Goal: Information Seeking & Learning: Find specific fact

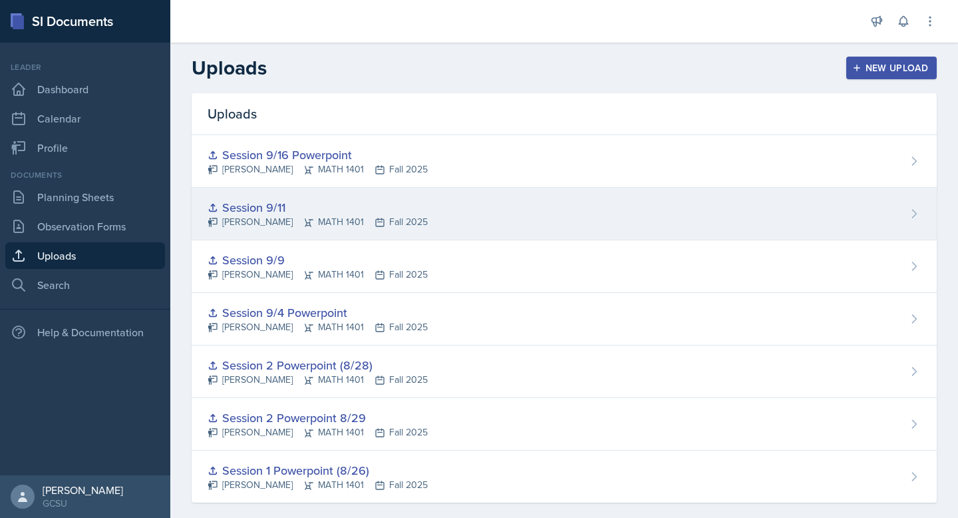
scroll to position [17, 0]
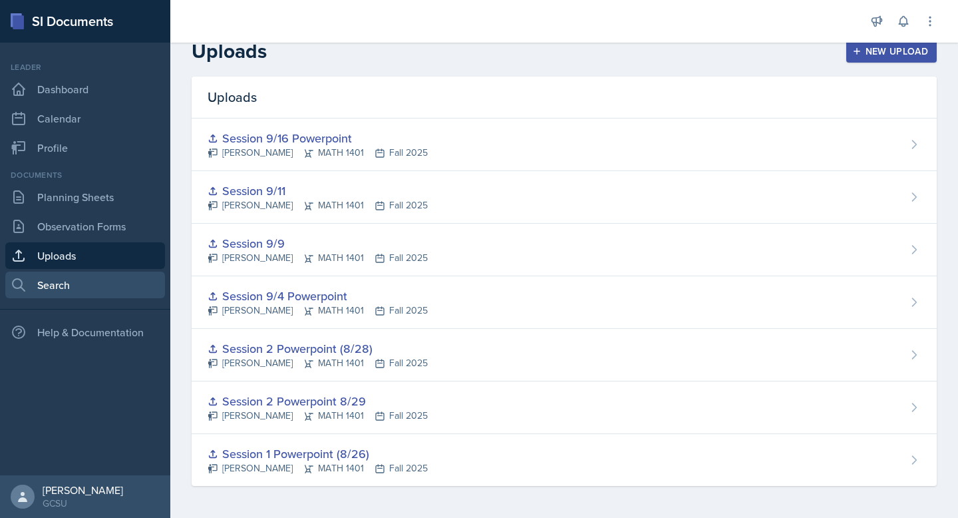
click at [88, 282] on link "Search" at bounding box center [85, 284] width 160 height 27
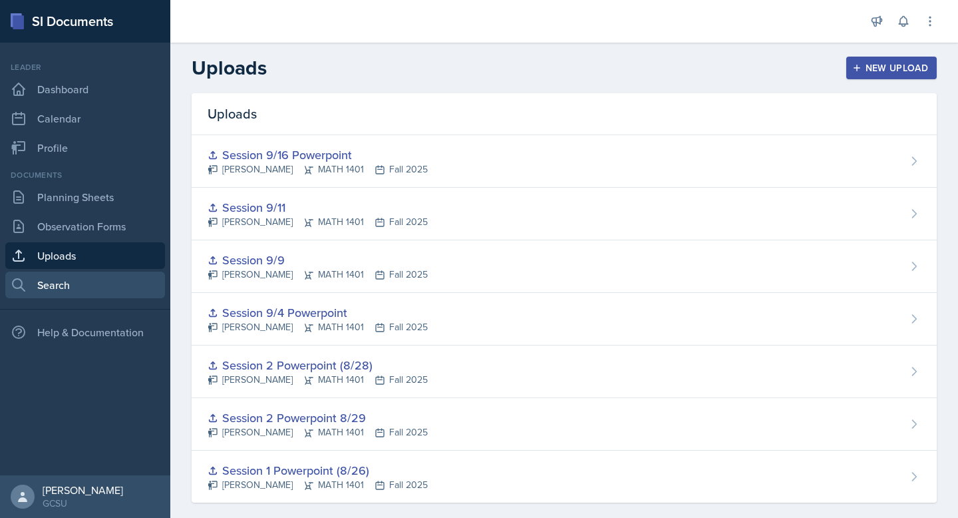
select select "all"
select select "1"
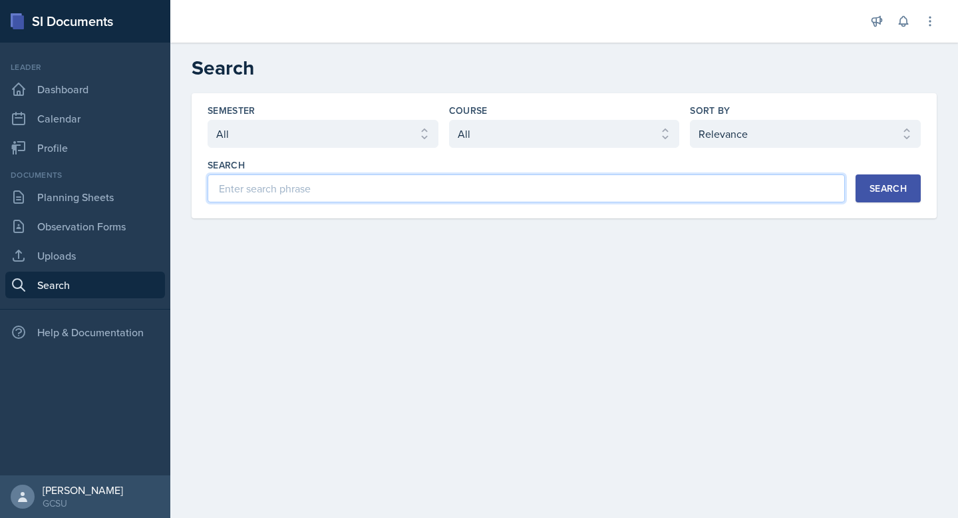
click at [284, 200] on input at bounding box center [526, 188] width 637 height 28
type input "sadhu"
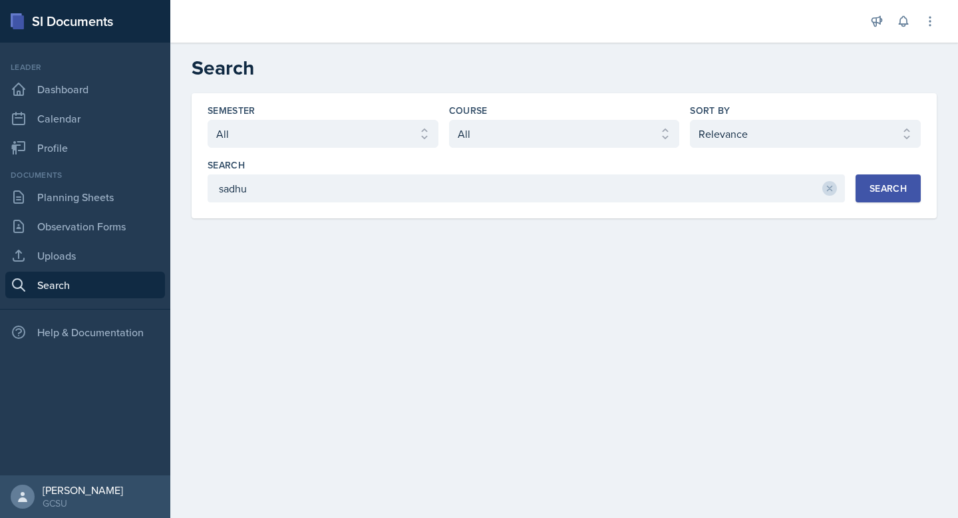
click at [901, 194] on div "Search" at bounding box center [888, 188] width 37 height 11
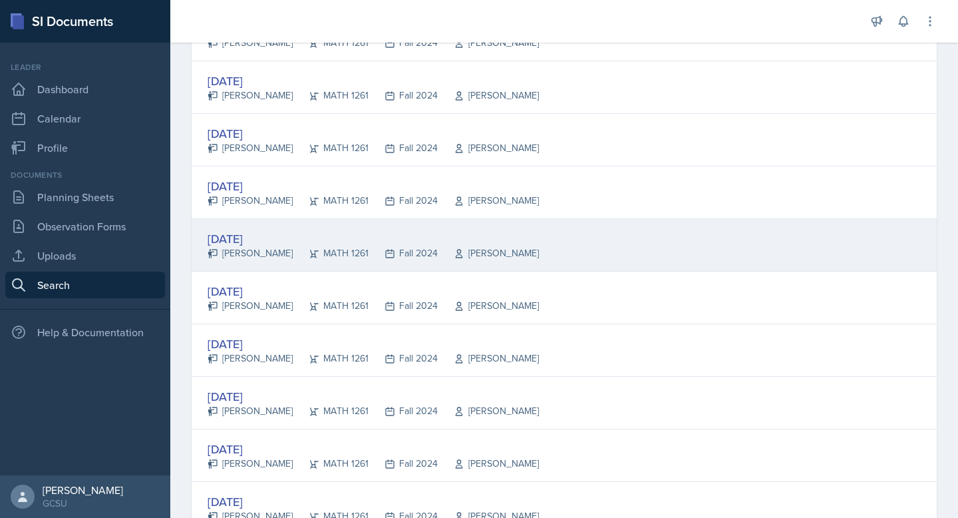
scroll to position [1461, 0]
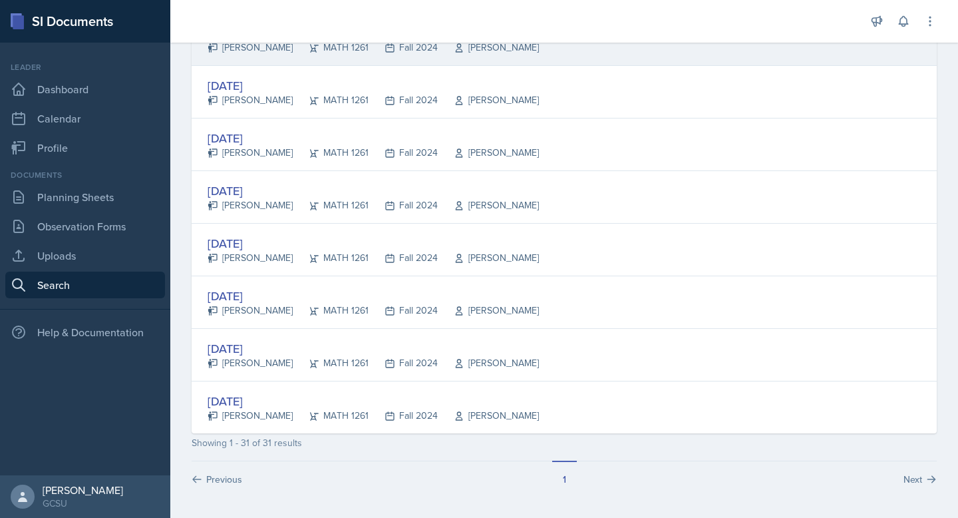
click at [635, 264] on div "[DATE] [PERSON_NAME] MATH 1261 Fall 2024 [PERSON_NAME]" at bounding box center [564, 250] width 745 height 53
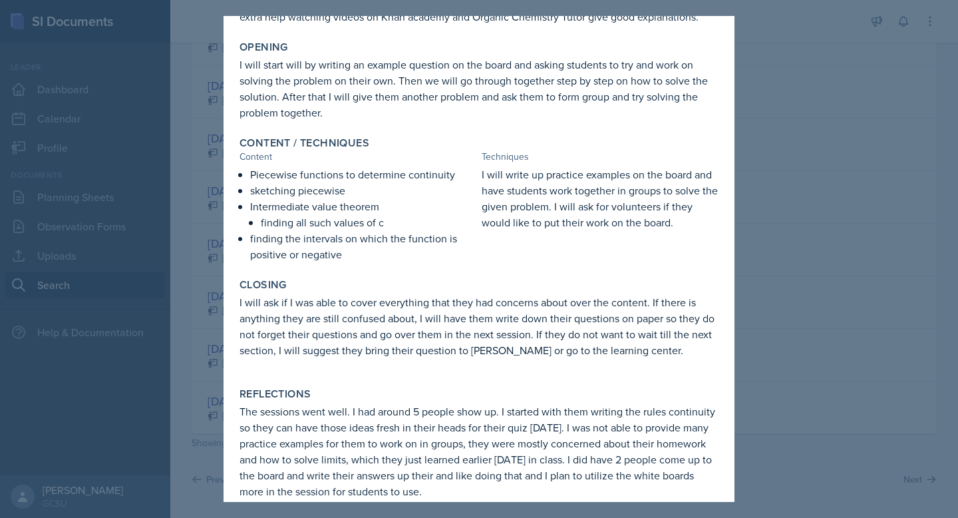
scroll to position [223, 0]
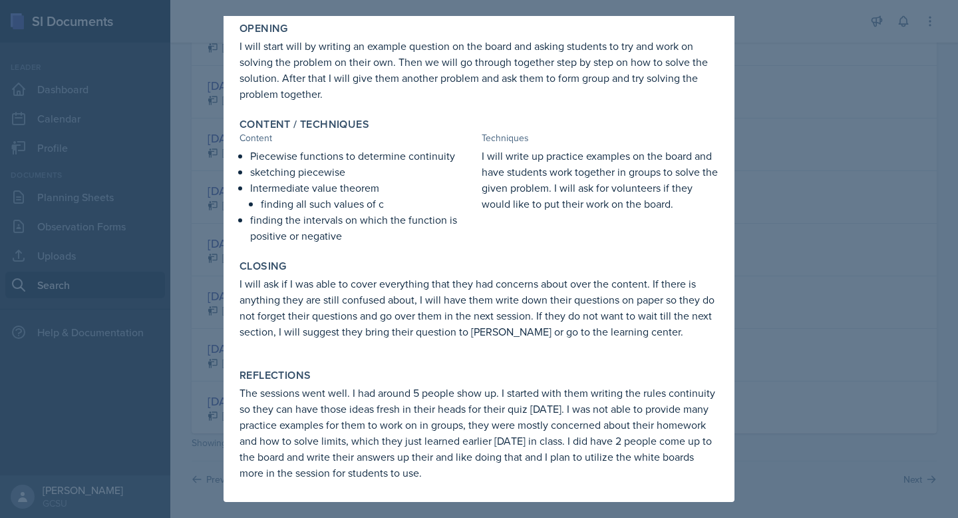
click at [758, 57] on div at bounding box center [479, 259] width 958 height 518
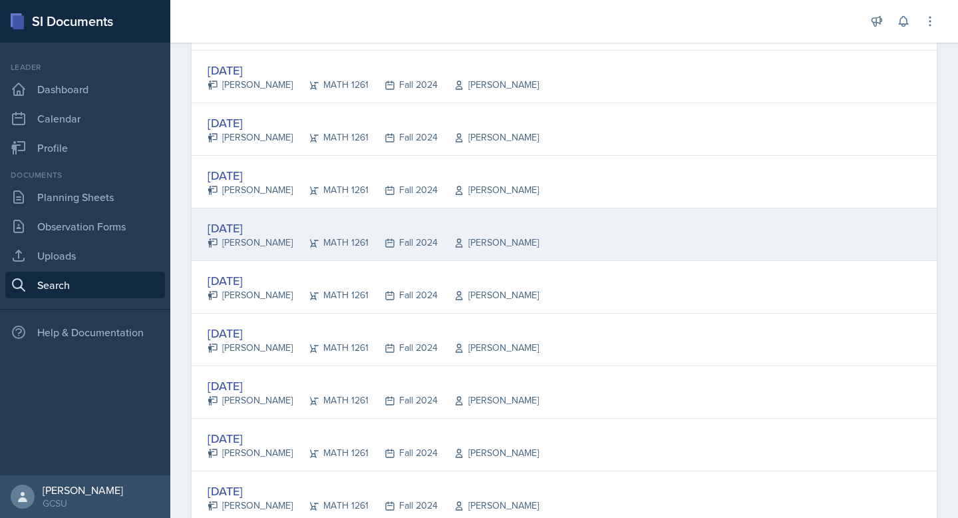
scroll to position [1054, 0]
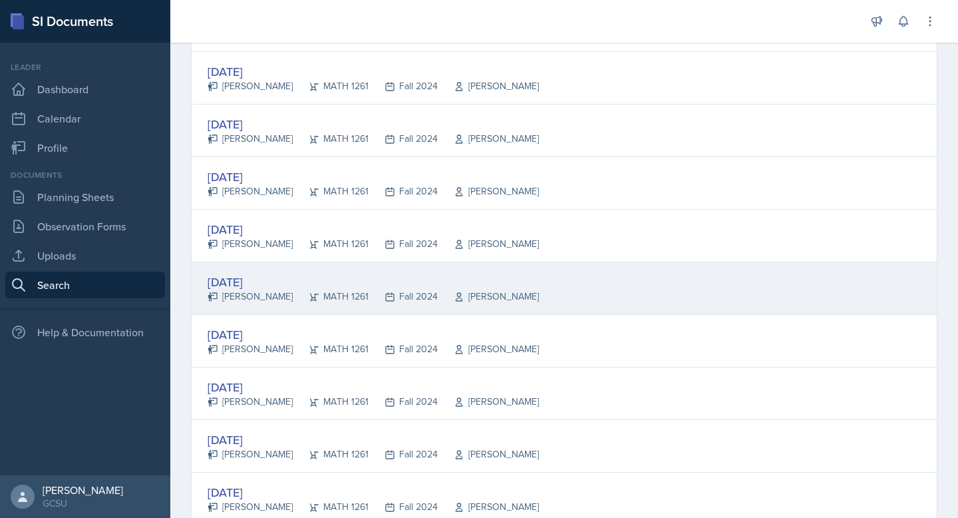
click at [526, 291] on div "[DATE] [PERSON_NAME] MATH 1261 Fall 2024 [PERSON_NAME]" at bounding box center [564, 288] width 745 height 53
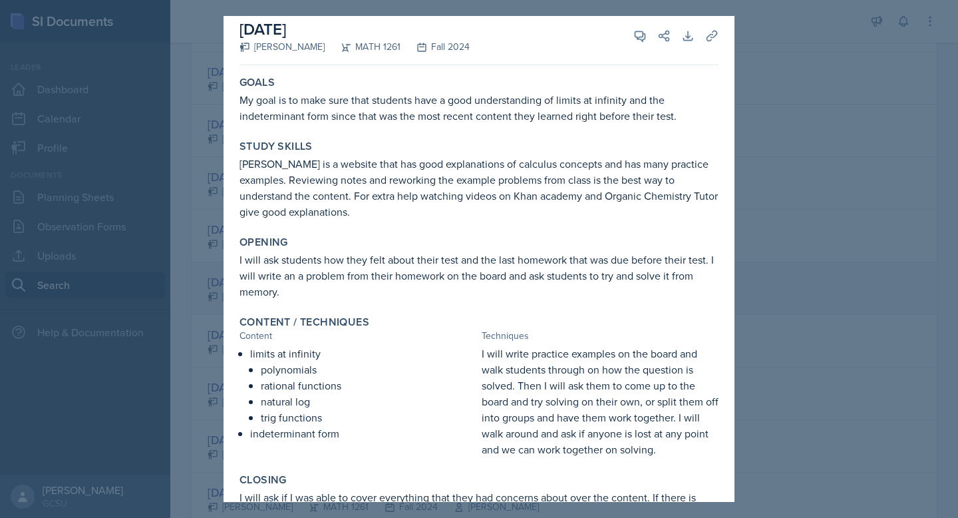
scroll to position [0, 0]
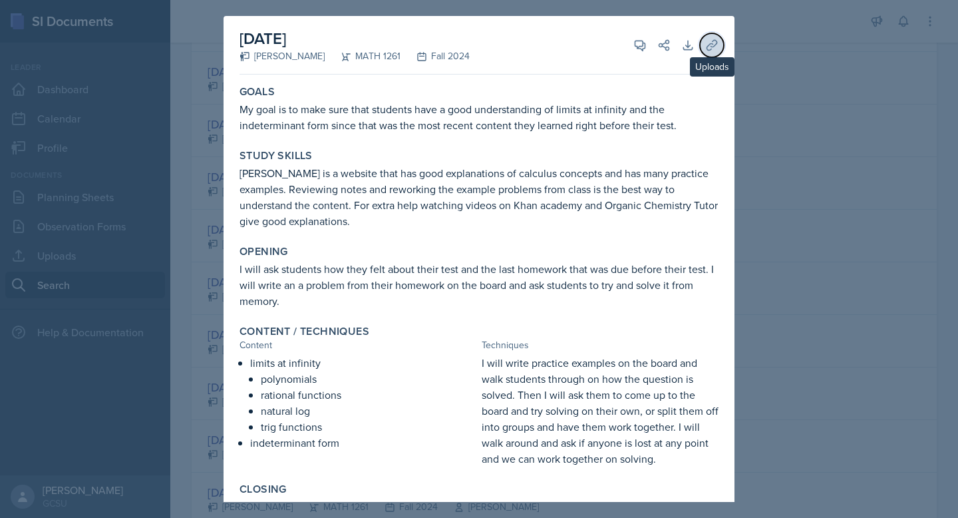
click at [703, 47] on button "Uploads" at bounding box center [712, 45] width 24 height 24
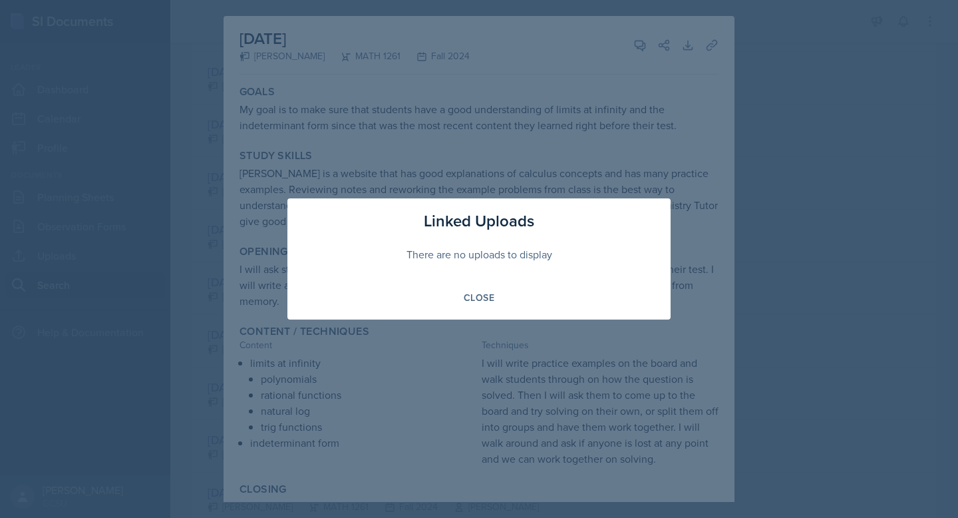
click at [466, 281] on div "Linked Uploads There are no uploads to display Close" at bounding box center [478, 258] width 383 height 121
click at [479, 285] on div "Linked Uploads There are no uploads to display Close" at bounding box center [478, 258] width 383 height 121
click at [479, 293] on div "Close" at bounding box center [479, 297] width 31 height 11
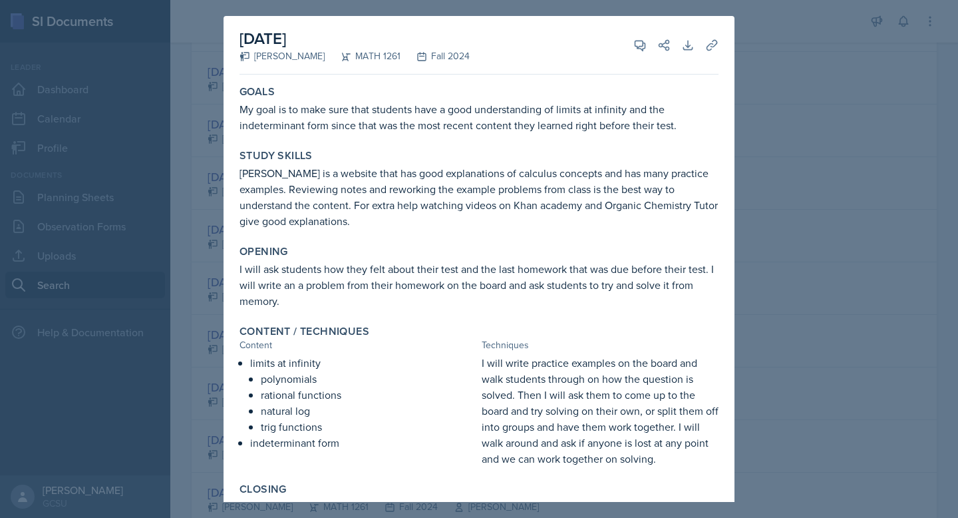
click at [778, 186] on div at bounding box center [479, 259] width 958 height 518
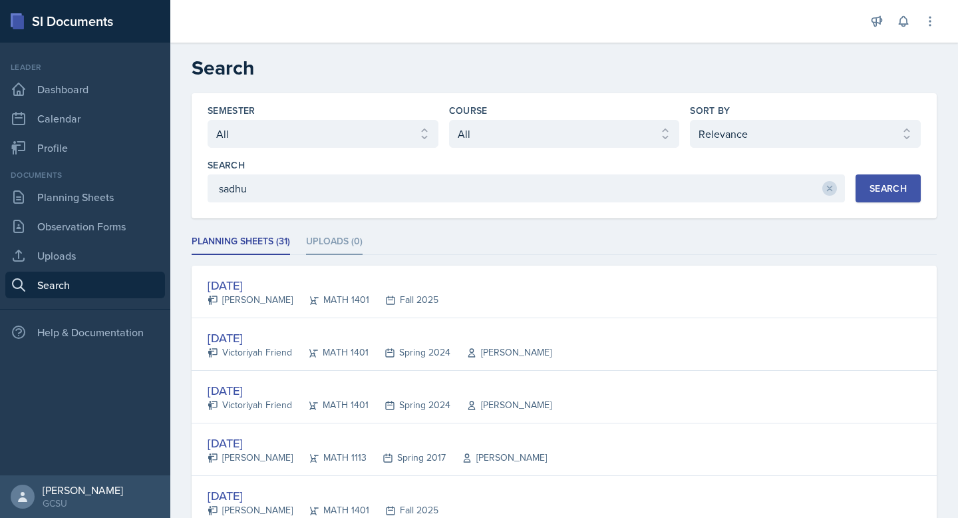
click at [330, 244] on li "Uploads (0)" at bounding box center [334, 242] width 57 height 26
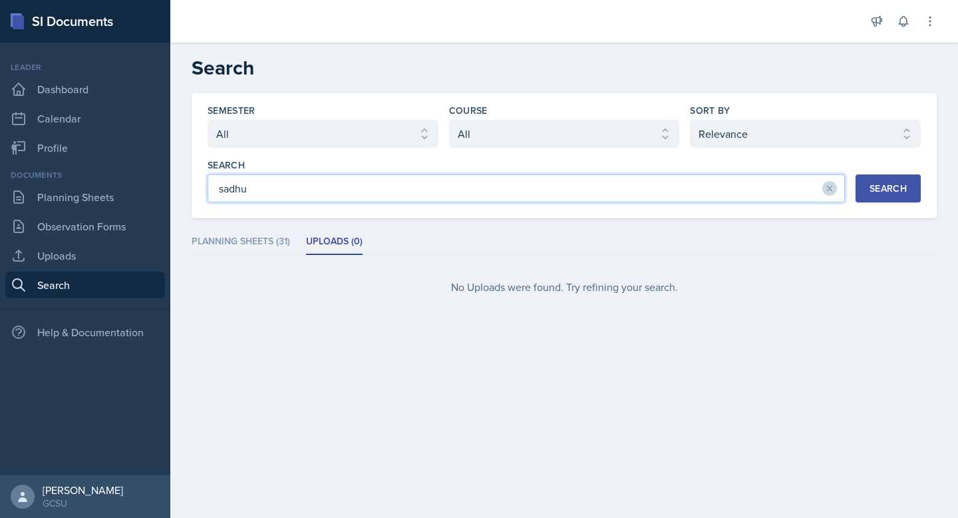
click at [383, 184] on input "sadhu" at bounding box center [526, 188] width 637 height 28
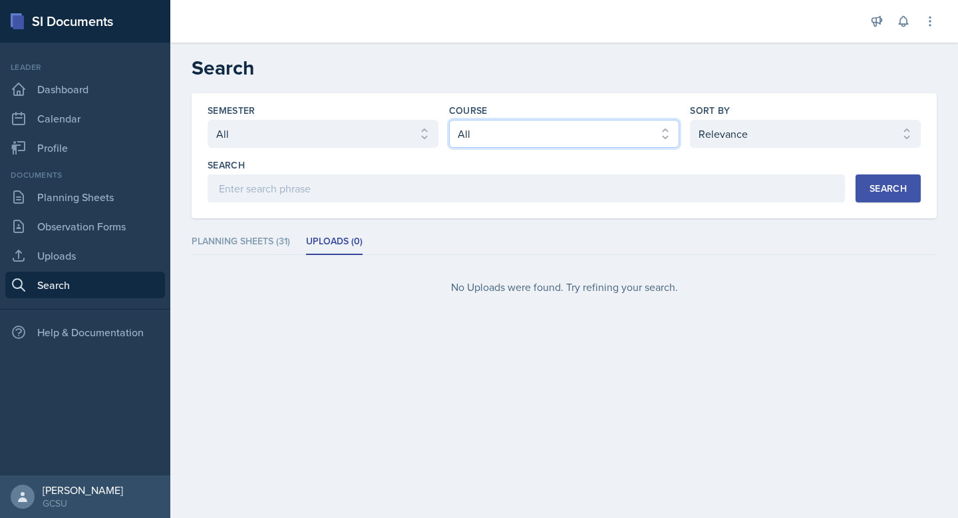
click at [624, 132] on select "Select course All ACCT 3101 ACCT 3102 ASTR 1000 BIOL 1100 BIOL 1107 BIOL 1108 B…" at bounding box center [564, 134] width 231 height 28
select select "b1080293-7c56-4194-86fd-7ef0845368b3"
click at [449, 120] on select "Select course All ACCT 3101 ACCT 3102 ASTR 1000 BIOL 1100 BIOL 1107 BIOL 1108 B…" at bounding box center [564, 134] width 231 height 28
click at [883, 183] on div "Search" at bounding box center [888, 188] width 37 height 11
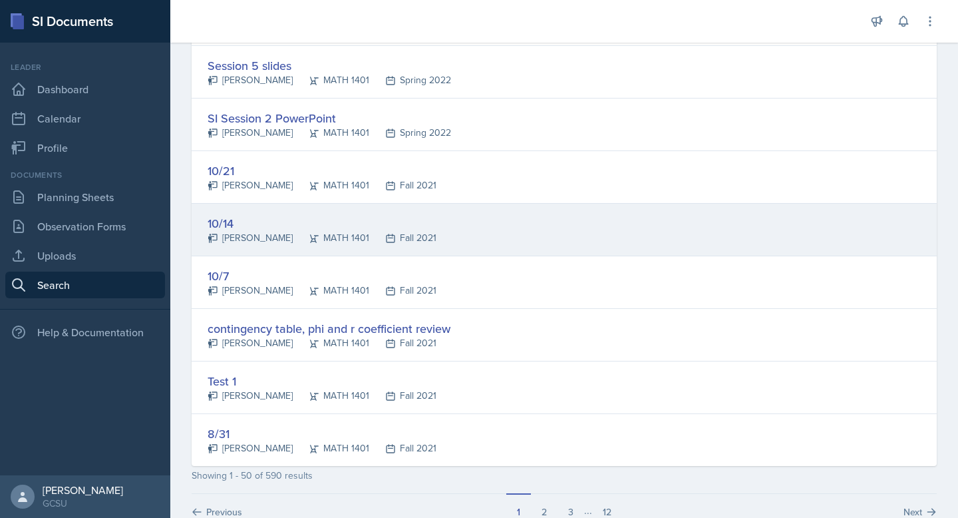
scroll to position [2459, 0]
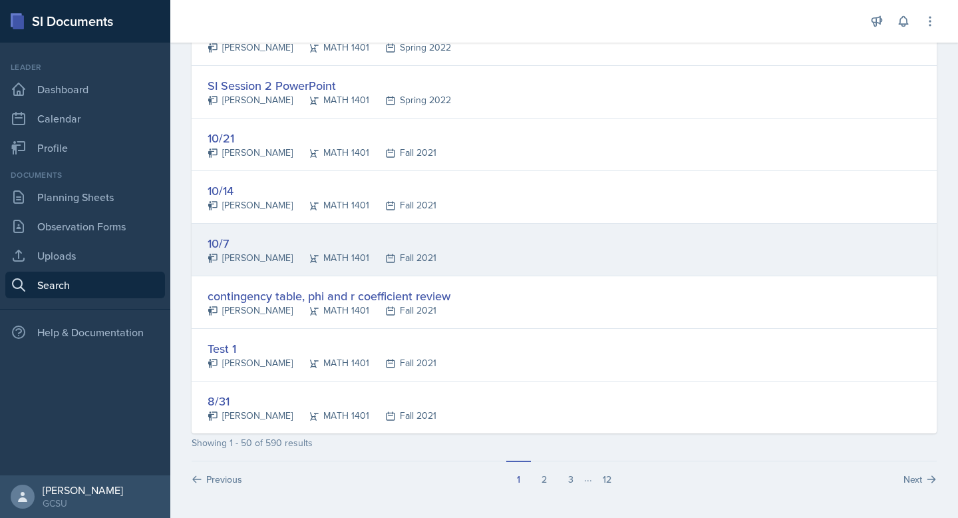
click at [508, 270] on div "[STREET_ADDRESS][PERSON_NAME] MATH 1401 Fall 2021" at bounding box center [564, 250] width 745 height 53
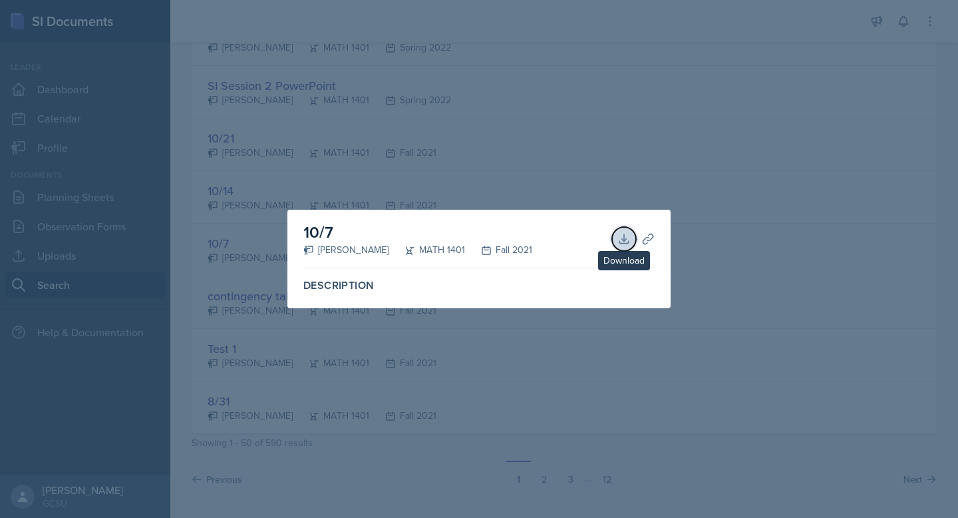
click at [623, 241] on icon at bounding box center [623, 238] width 13 height 13
click at [679, 273] on div at bounding box center [479, 259] width 958 height 518
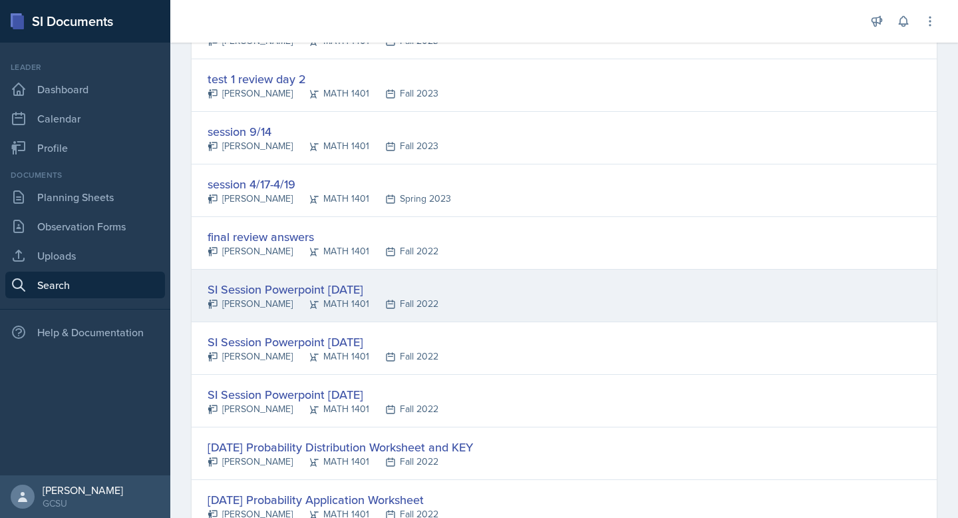
scroll to position [1309, 0]
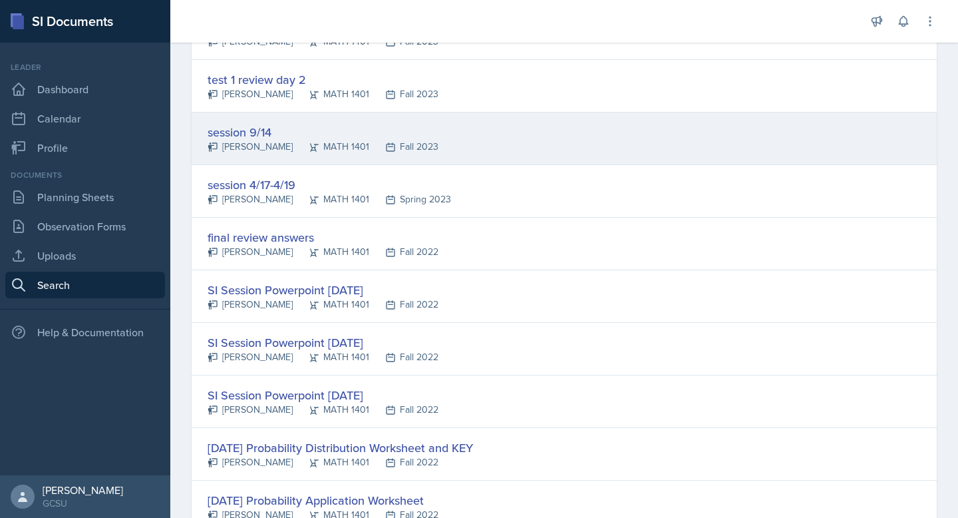
click at [270, 124] on div "session 9/14" at bounding box center [323, 132] width 231 height 18
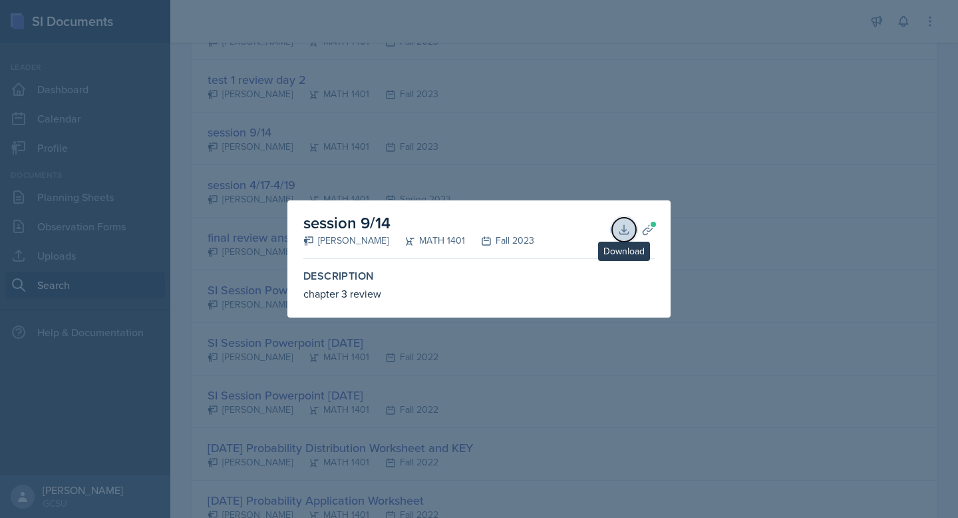
click at [618, 232] on icon at bounding box center [623, 229] width 13 height 13
click at [460, 169] on div at bounding box center [479, 259] width 958 height 518
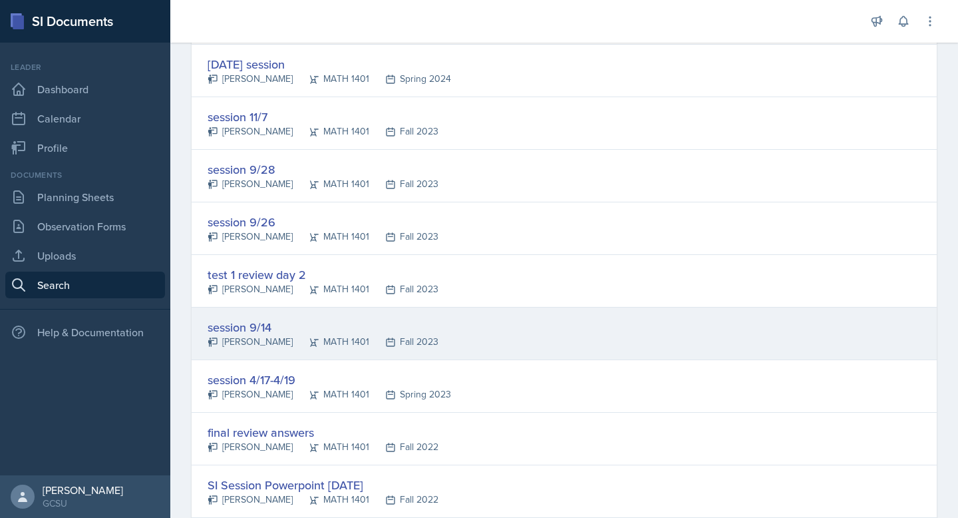
scroll to position [1103, 0]
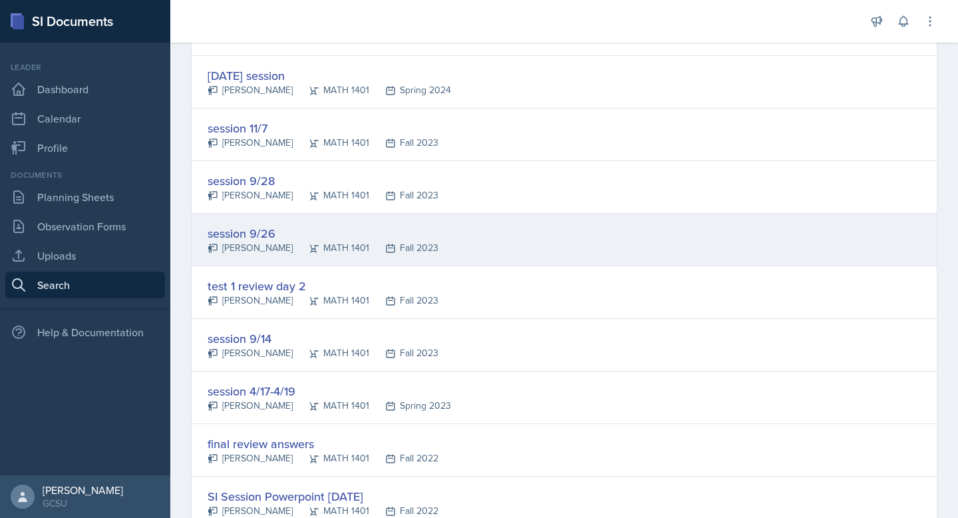
click at [300, 224] on div "session 9/26" at bounding box center [323, 233] width 231 height 18
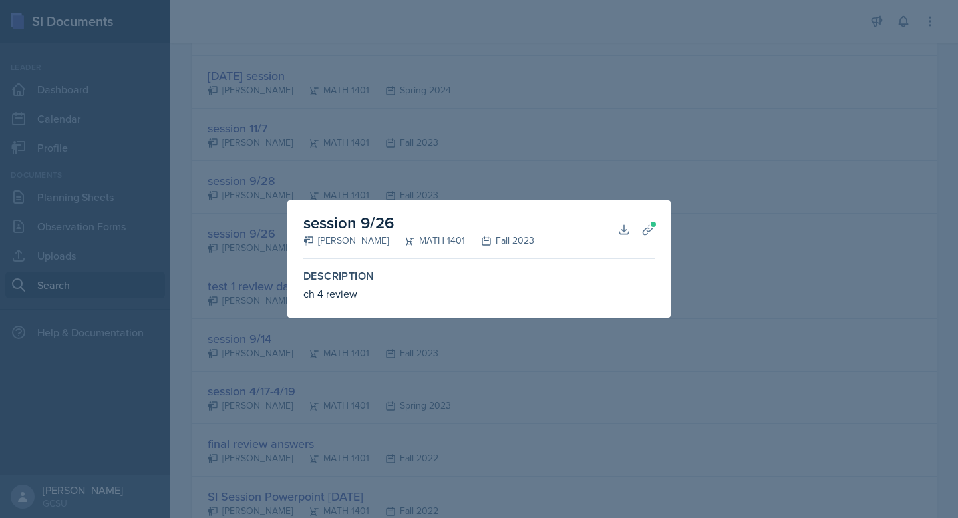
click at [599, 171] on div at bounding box center [479, 259] width 958 height 518
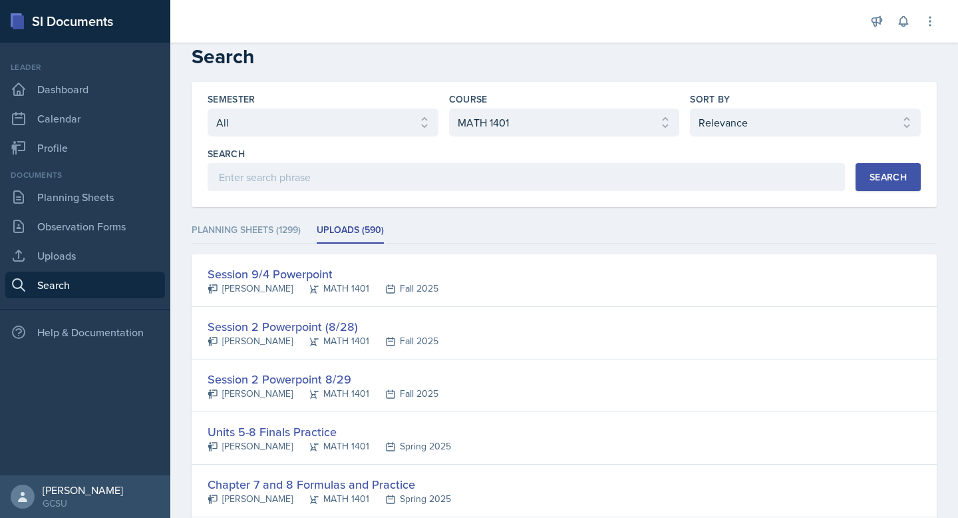
scroll to position [0, 0]
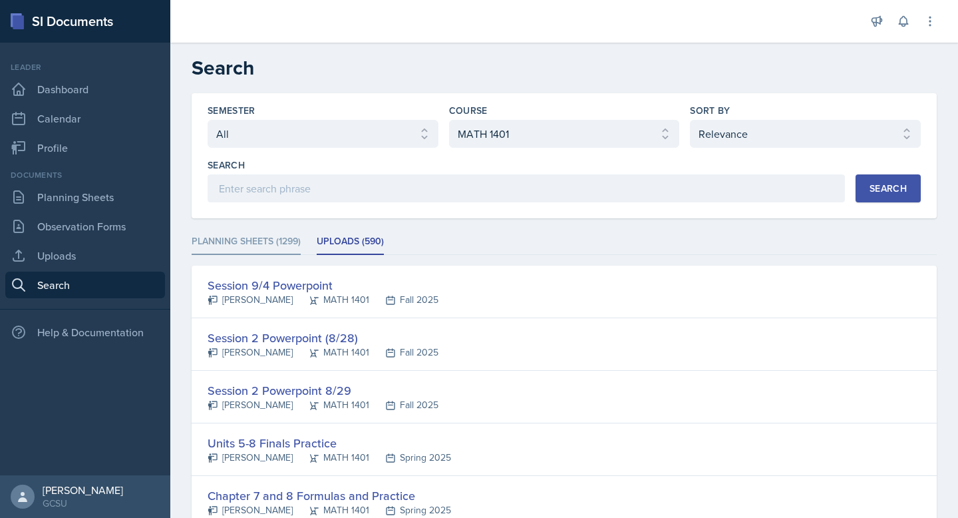
click at [297, 235] on li "Planning Sheets (1299)" at bounding box center [246, 242] width 109 height 26
